Goal: Task Accomplishment & Management: Manage account settings

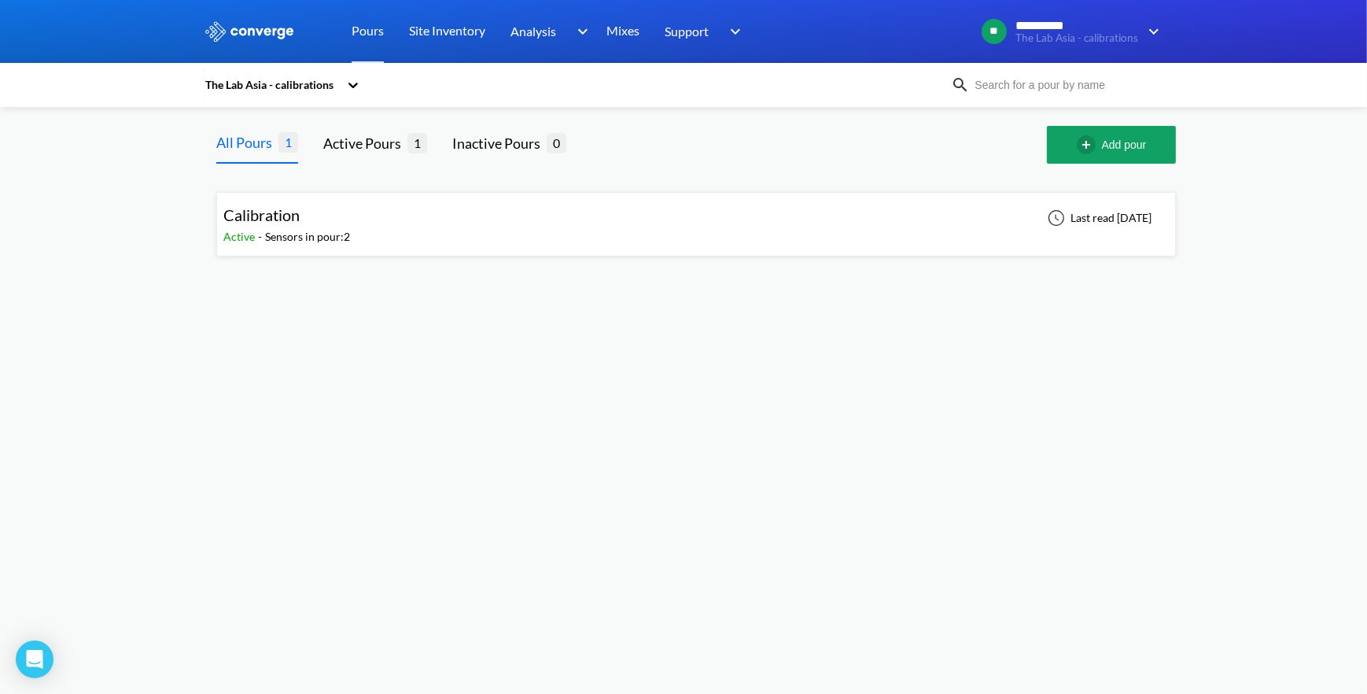
click at [318, 87] on div "The Lab Asia - calibrations" at bounding box center [271, 84] width 135 height 17
click at [308, 207] on div "The Lab ([GEOGRAPHIC_DATA]) Signal" at bounding box center [282, 239] width 157 height 65
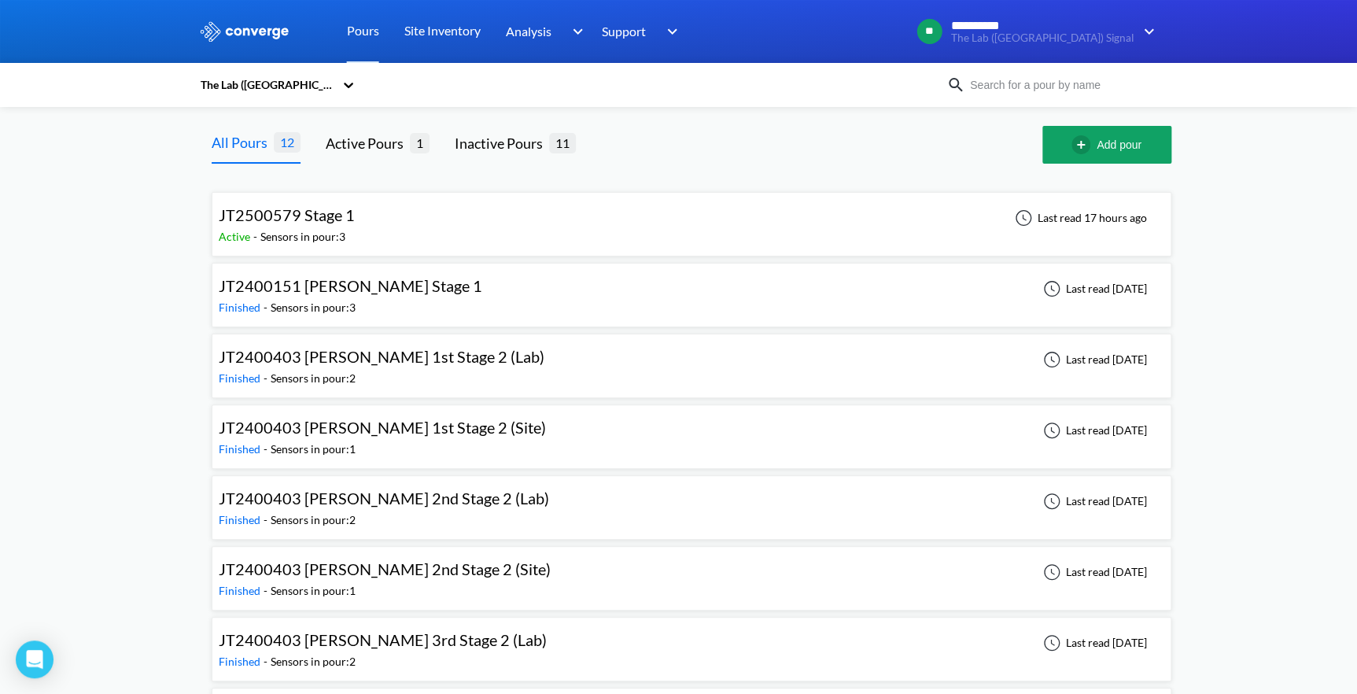
click at [409, 218] on div "JT2500579 Stage 1 Active - Sensors in pour: 3 Last read 17 hours ago" at bounding box center [692, 224] width 946 height 50
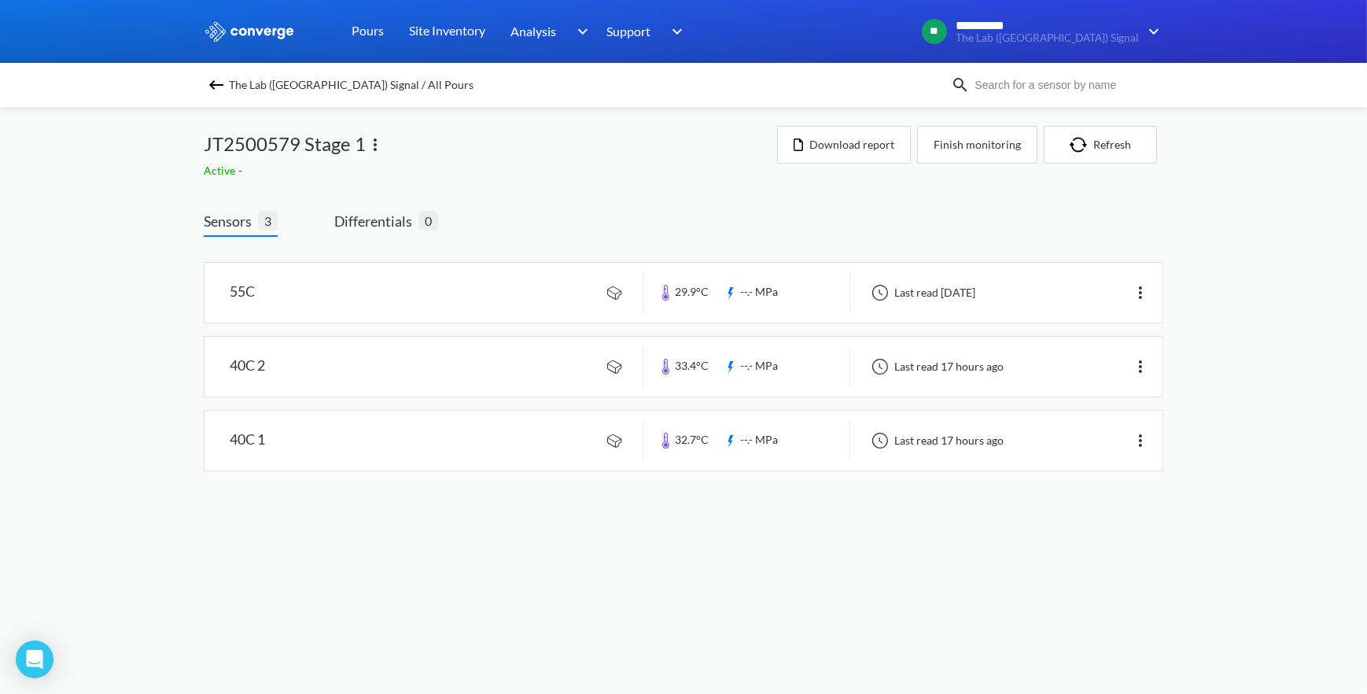
click at [369, 145] on img at bounding box center [375, 144] width 19 height 19
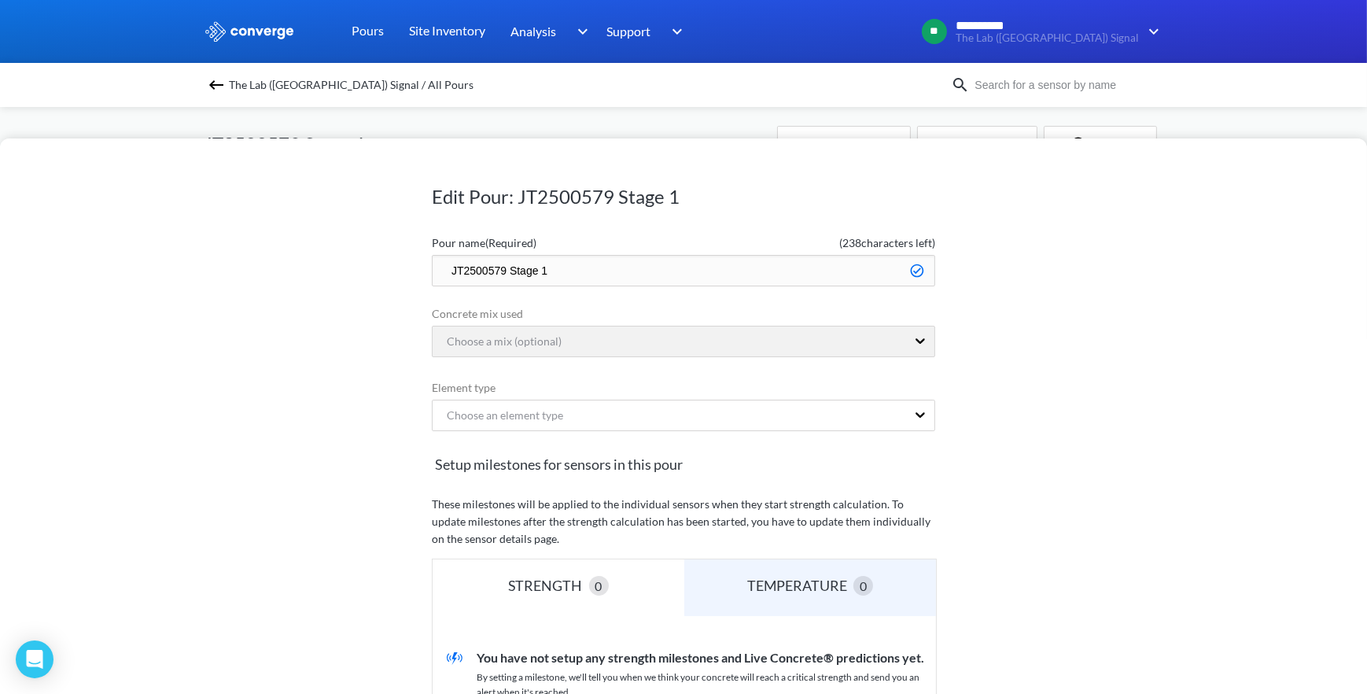
click at [504, 274] on input "JT2500579 Stage 1" at bounding box center [684, 270] width 504 height 31
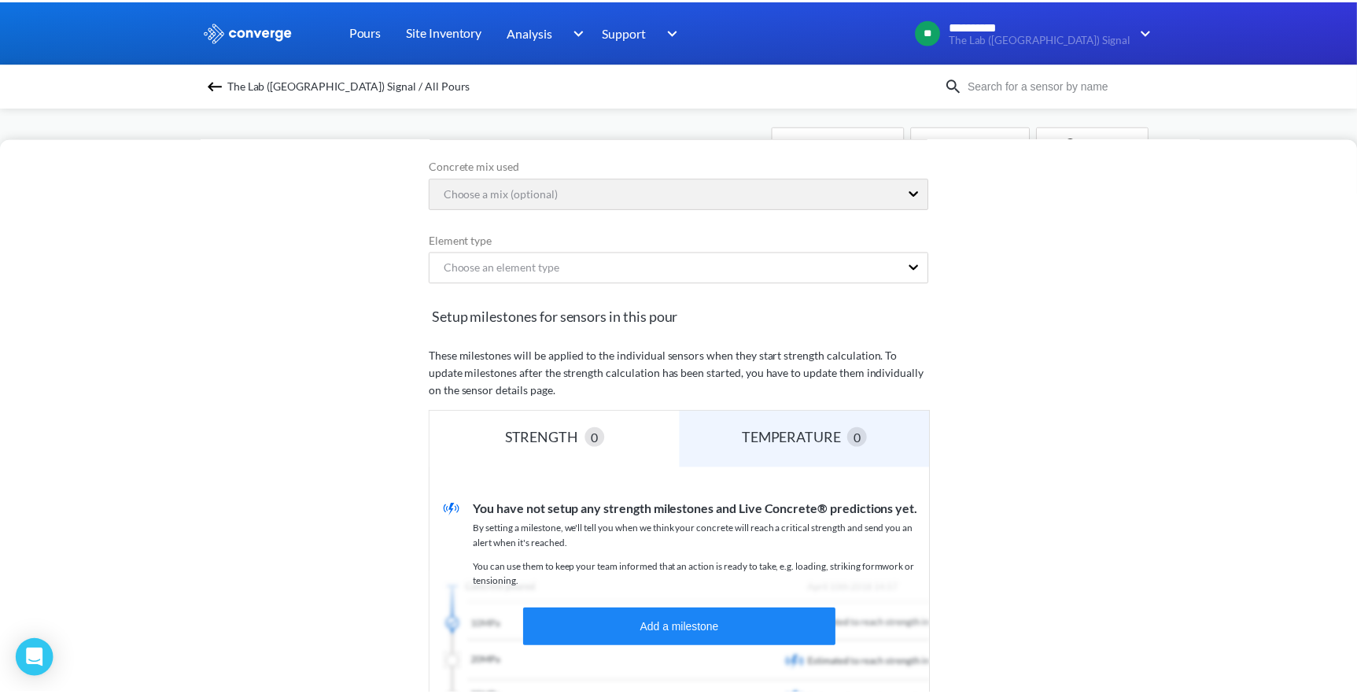
scroll to position [358, 0]
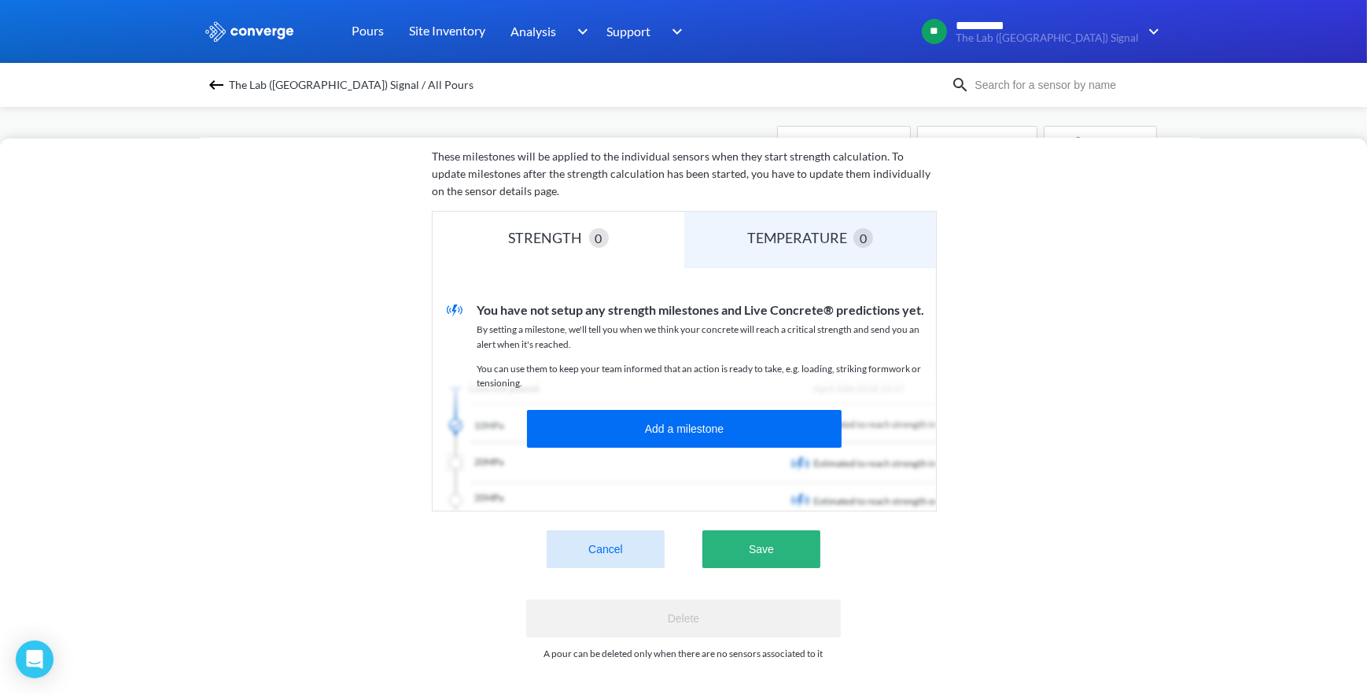
type input "JT2500579 CRCC-PY JV Stage 1"
click at [731, 536] on button "Save" at bounding box center [762, 549] width 118 height 38
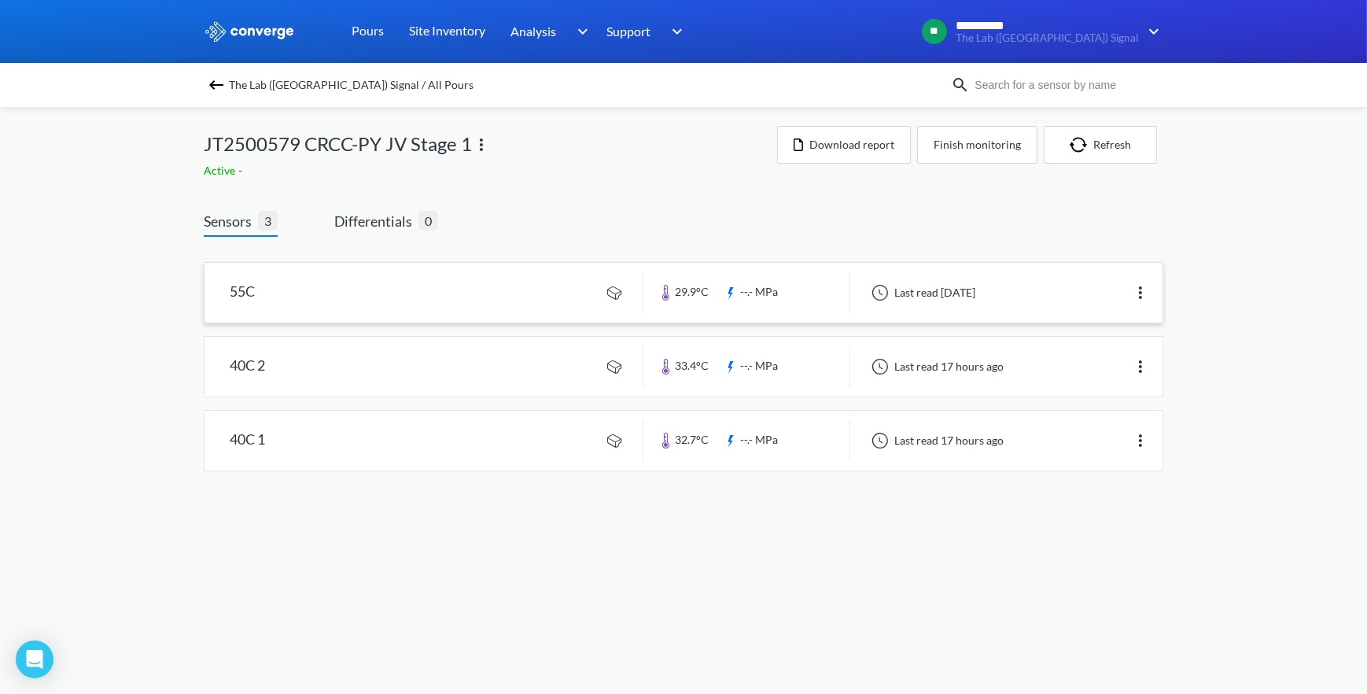
click at [468, 304] on link at bounding box center [684, 293] width 958 height 60
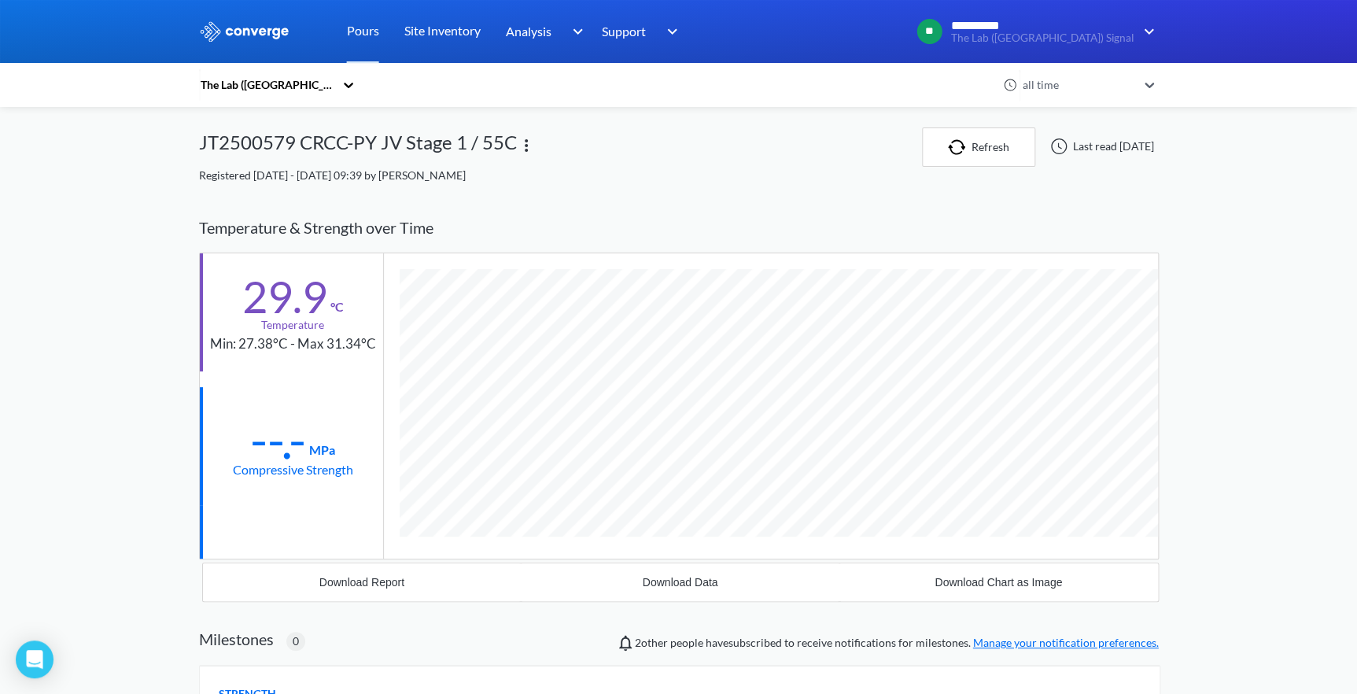
scroll to position [830, 960]
